Goal: Transaction & Acquisition: Download file/media

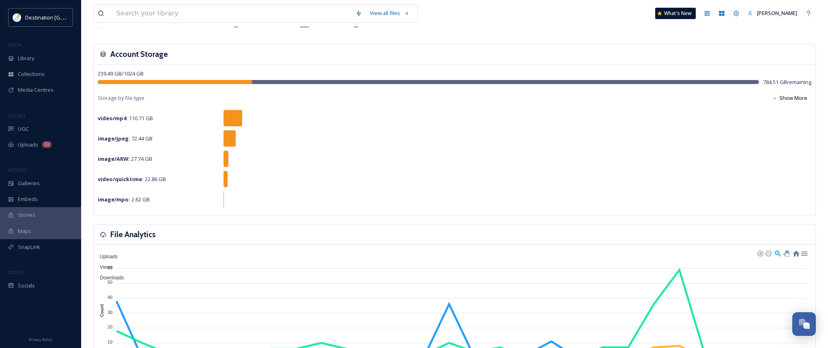
scroll to position [203, 0]
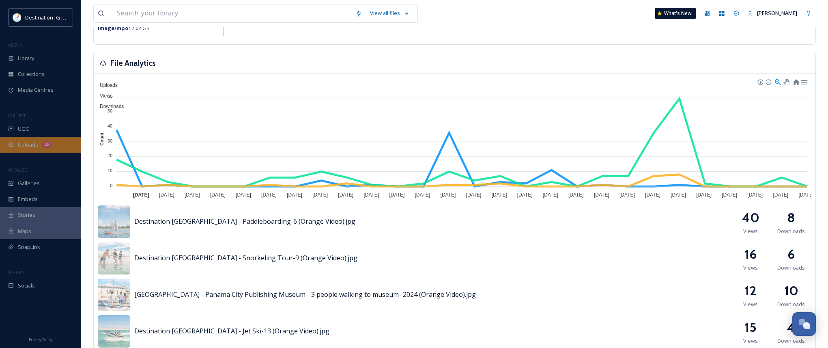
click at [19, 142] on span "Uploads" at bounding box center [28, 145] width 20 height 8
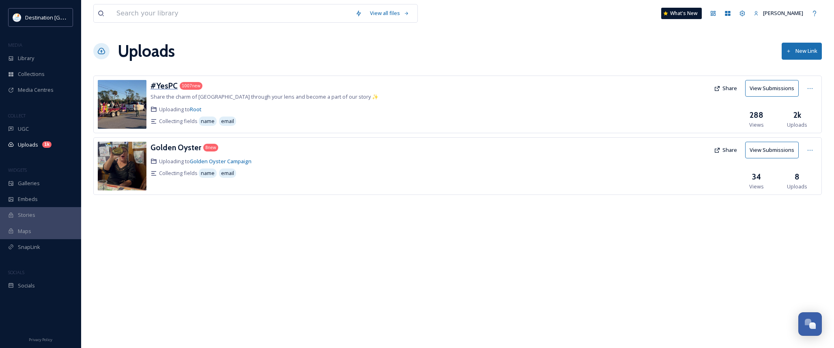
click at [169, 86] on h3 "#YesPC" at bounding box center [163, 86] width 27 height 10
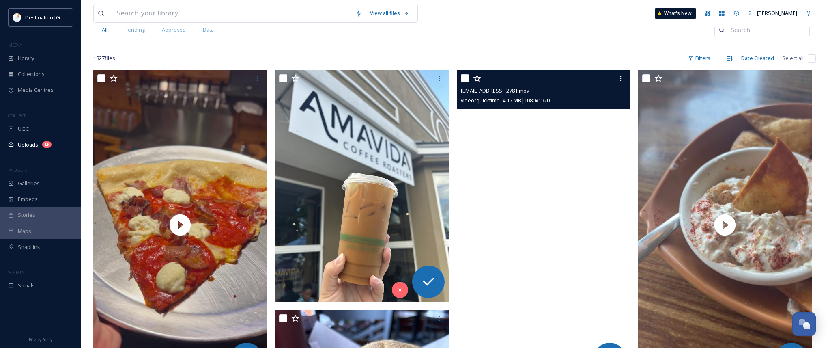
scroll to position [81, 0]
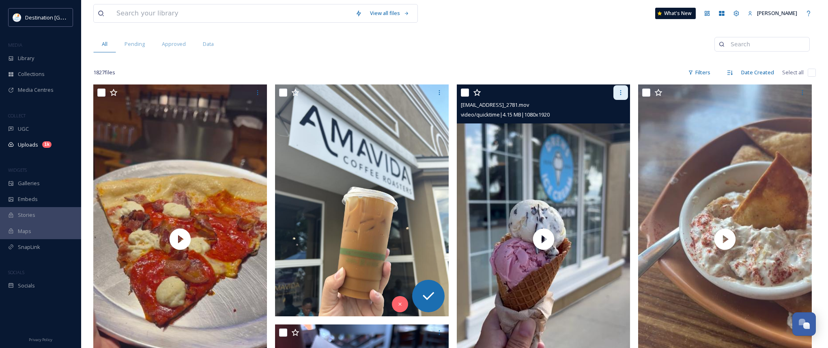
click at [621, 89] on div at bounding box center [620, 92] width 15 height 15
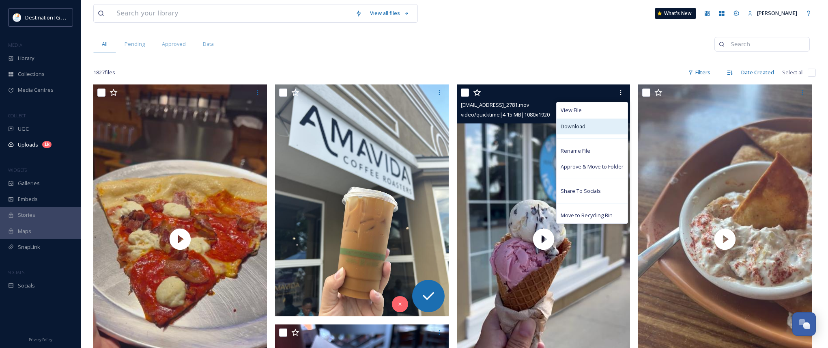
click at [597, 122] on div "Download" at bounding box center [592, 126] width 71 height 16
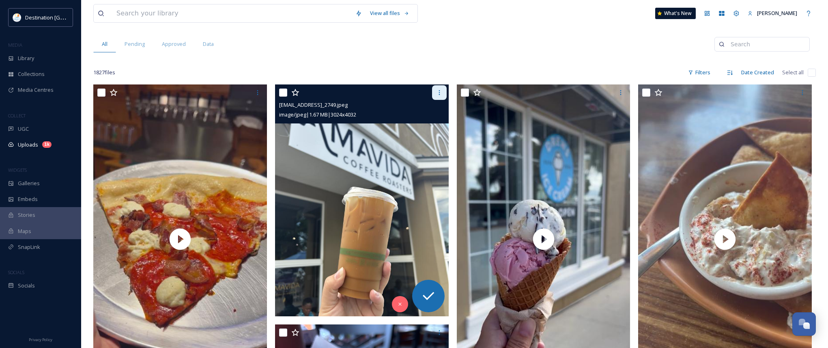
click at [441, 92] on icon at bounding box center [439, 92] width 6 height 6
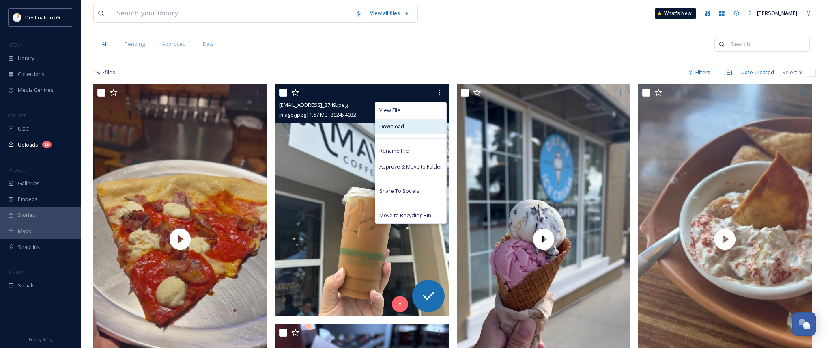
click at [419, 128] on div "Download" at bounding box center [410, 126] width 71 height 16
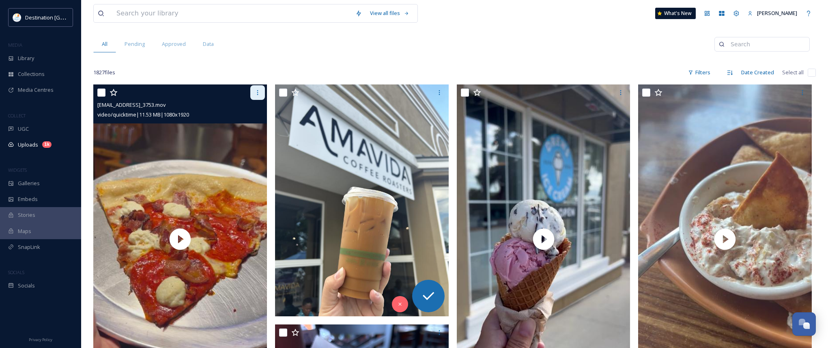
click at [262, 92] on div at bounding box center [257, 92] width 15 height 15
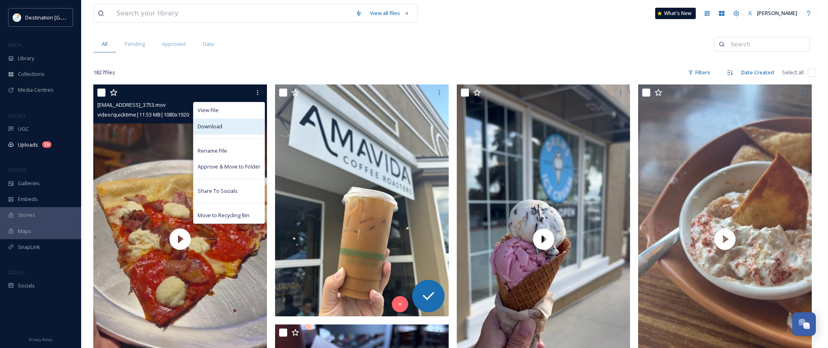
click at [238, 126] on div "Download" at bounding box center [228, 126] width 71 height 16
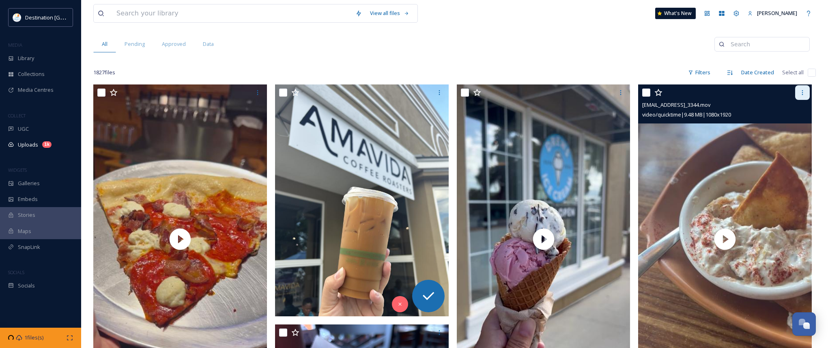
click at [802, 90] on icon at bounding box center [802, 92] width 1 height 5
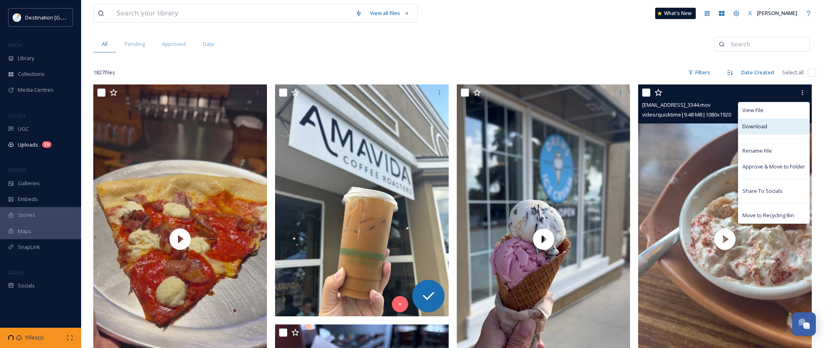
click at [757, 126] on span "Download" at bounding box center [754, 126] width 25 height 8
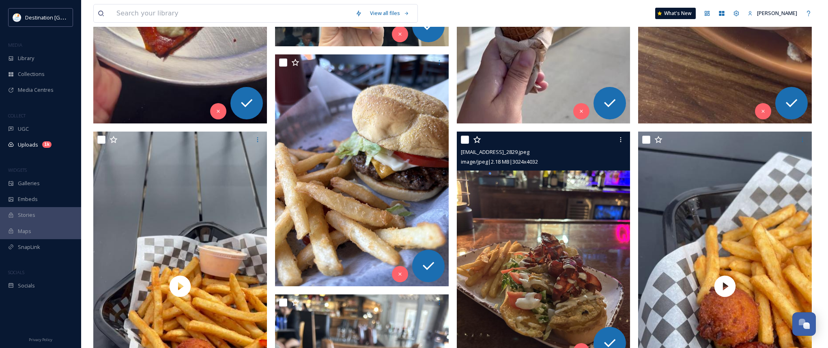
scroll to position [365, 0]
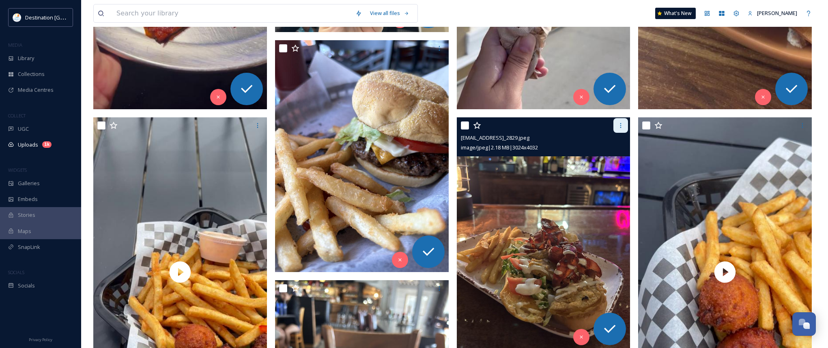
click at [618, 126] on icon at bounding box center [620, 125] width 6 height 6
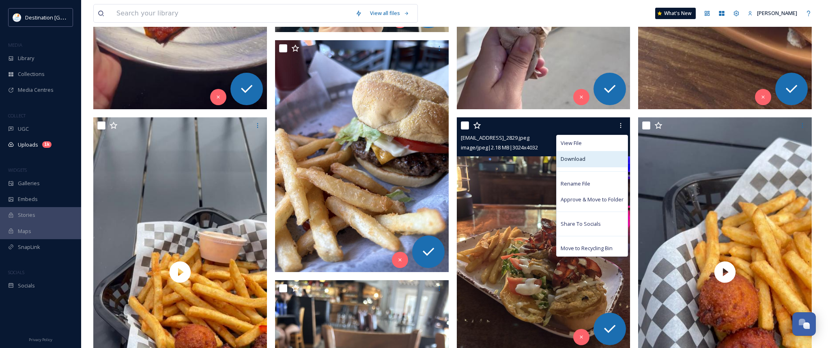
click at [600, 160] on div "Download" at bounding box center [592, 159] width 71 height 16
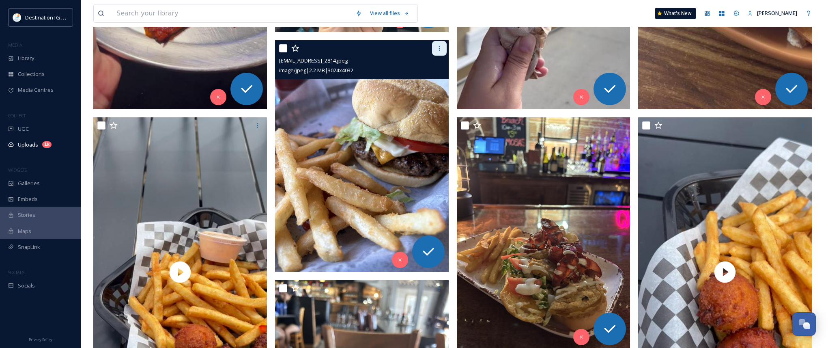
click at [446, 47] on div at bounding box center [439, 48] width 15 height 15
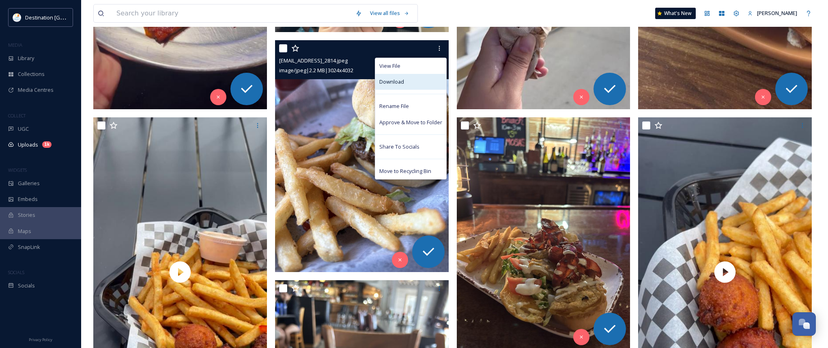
click at [421, 84] on div "Download" at bounding box center [410, 82] width 71 height 16
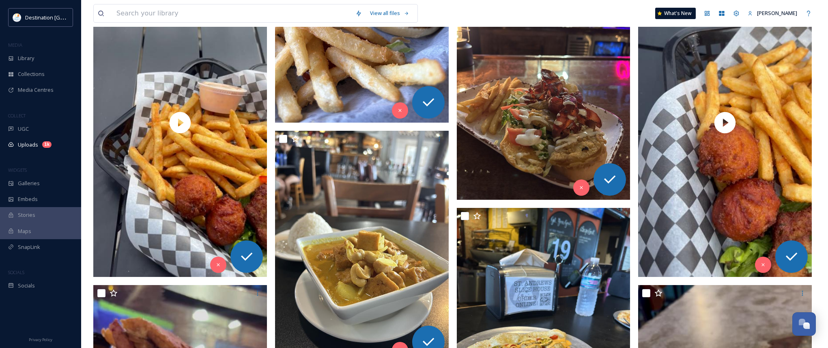
scroll to position [527, 0]
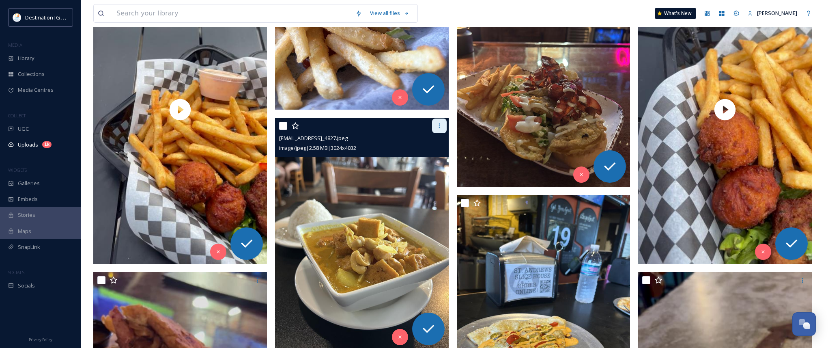
click at [436, 122] on icon at bounding box center [439, 125] width 6 height 6
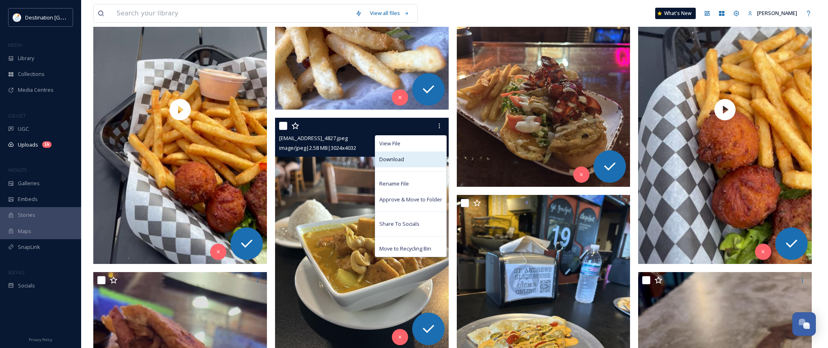
click at [417, 164] on div "Download" at bounding box center [410, 159] width 71 height 16
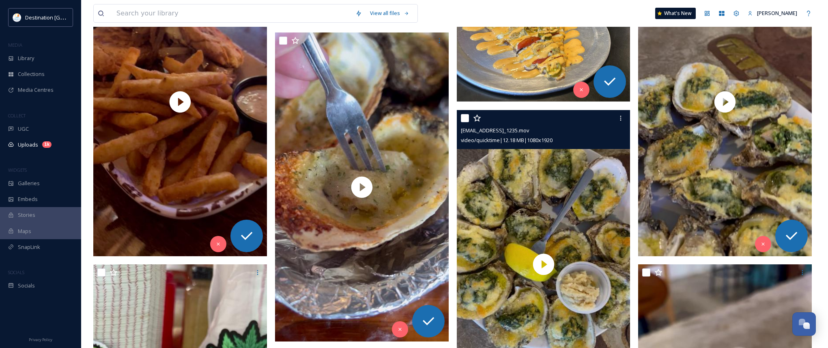
scroll to position [892, 0]
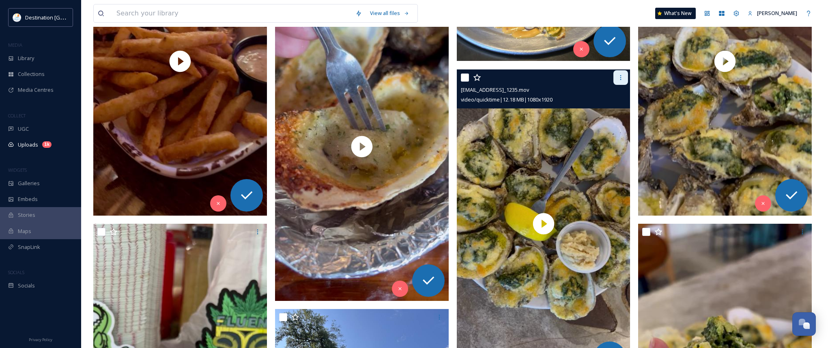
click at [617, 81] on div at bounding box center [620, 77] width 15 height 15
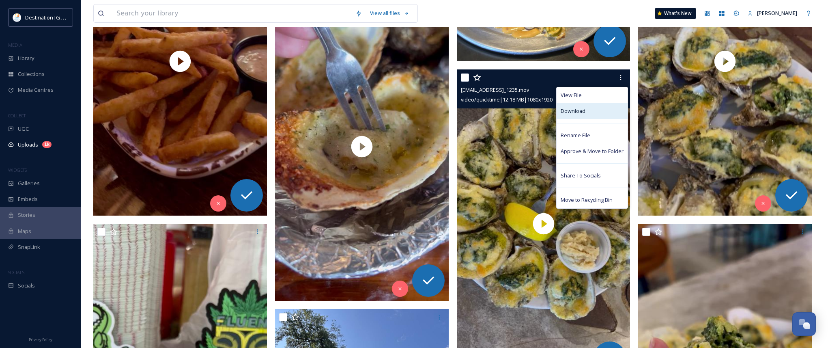
click at [605, 112] on div "Download" at bounding box center [592, 111] width 71 height 16
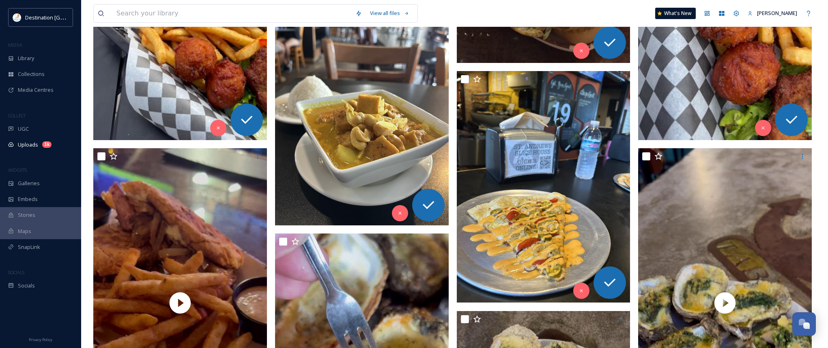
scroll to position [649, 0]
